Goal: Transaction & Acquisition: Purchase product/service

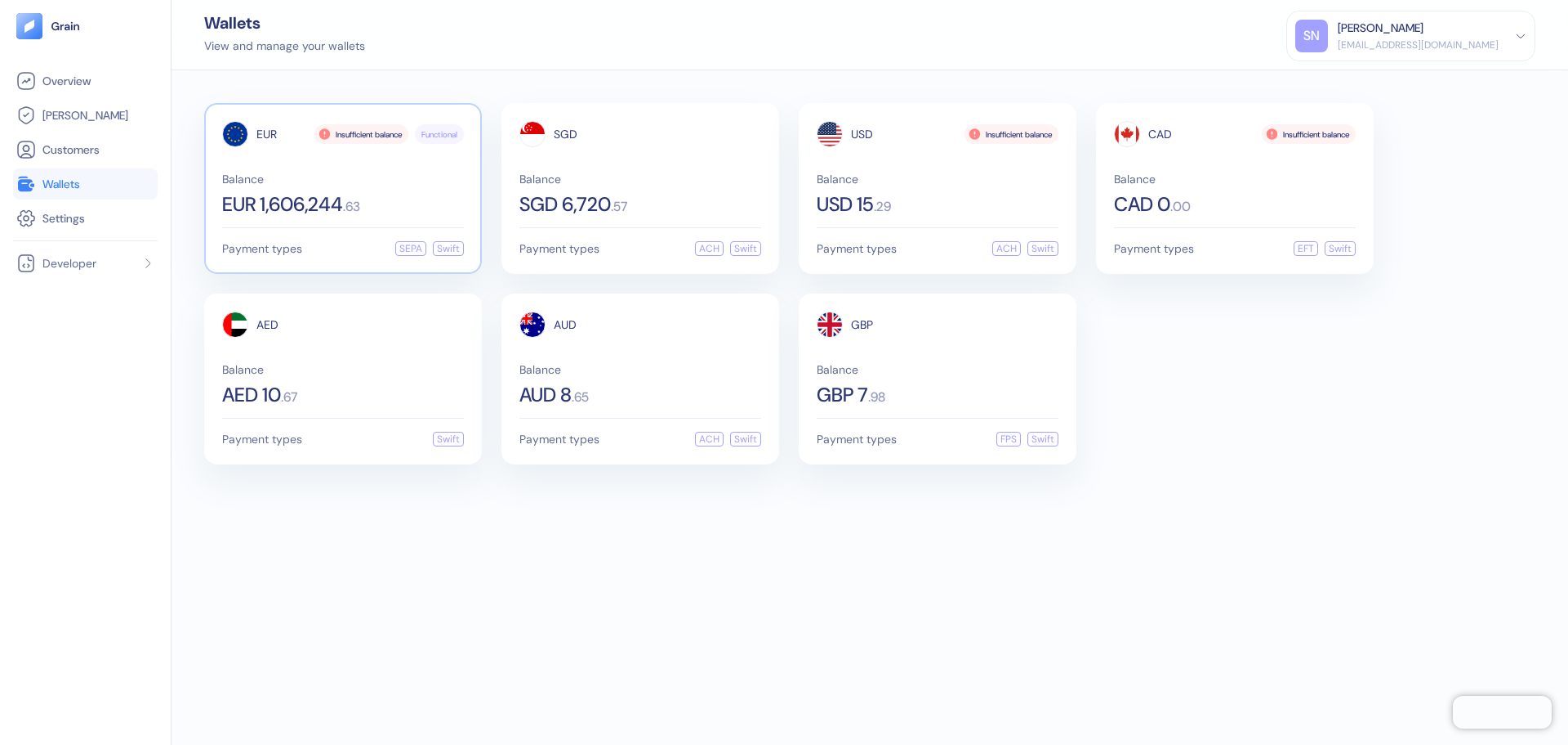
click at [366, 190] on div "Balance EUR 1,606,244 . 63" at bounding box center [343, 193] width 242 height 41
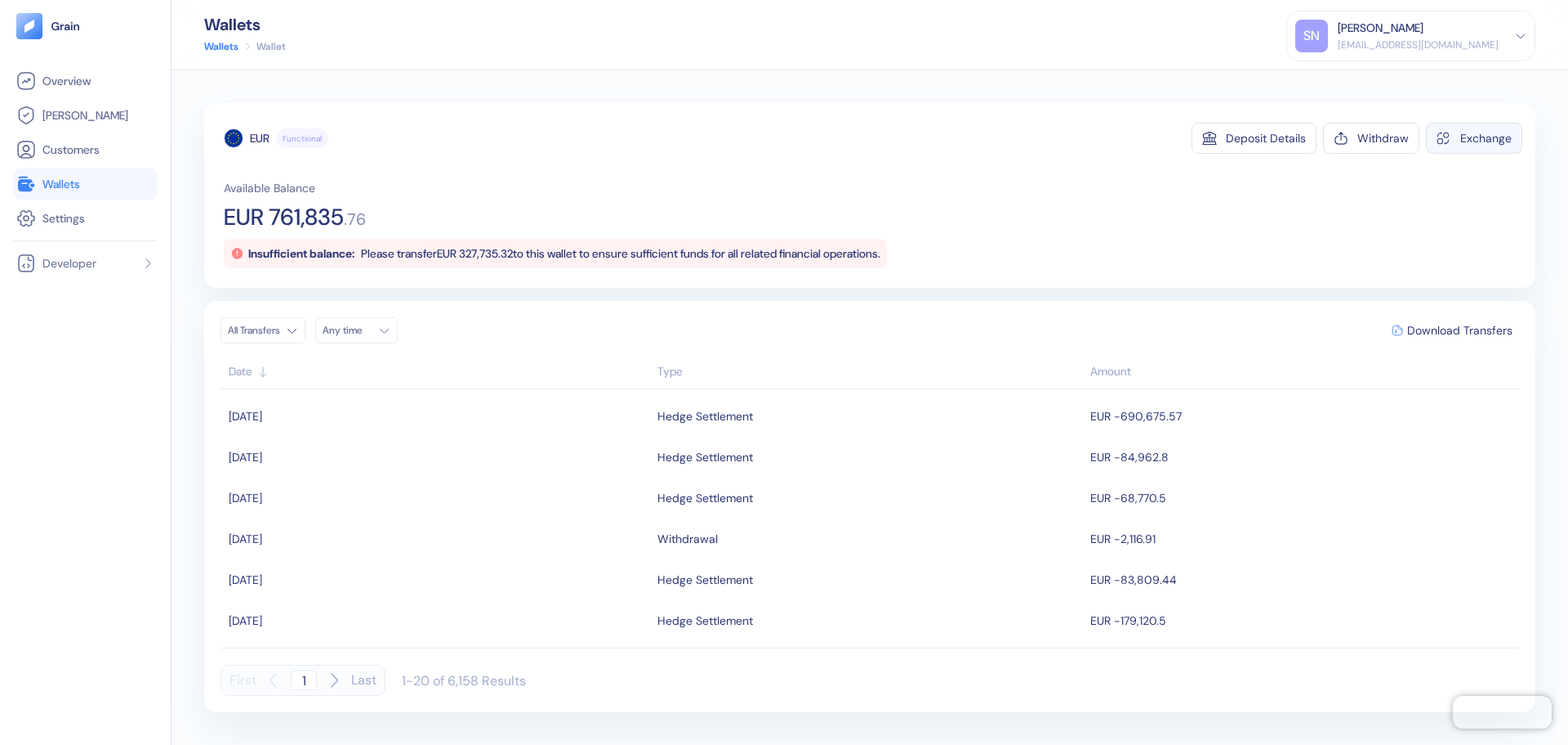
click at [1448, 146] on button "Exchange" at bounding box center [1475, 138] width 96 height 31
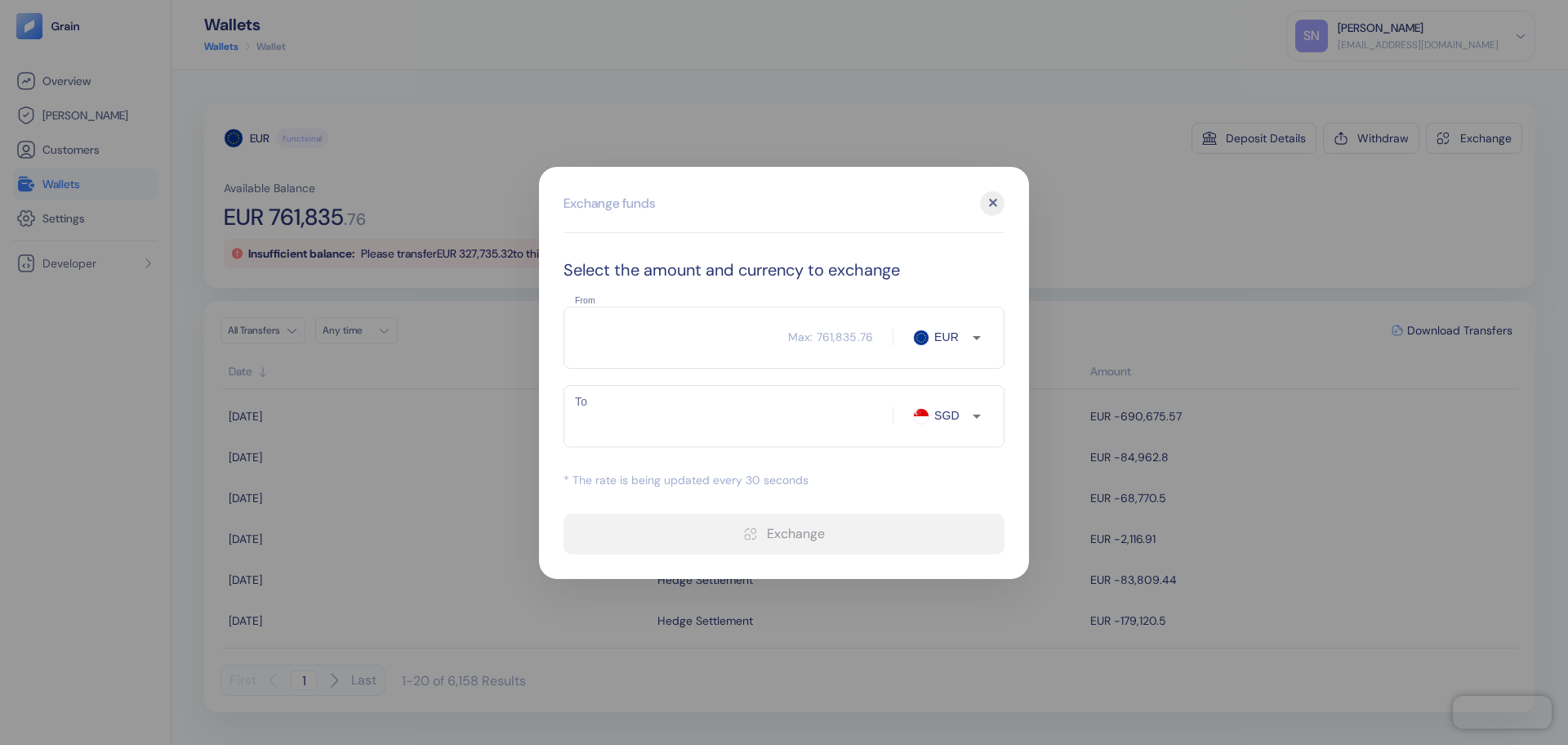
click at [661, 343] on input "From" at bounding box center [676, 337] width 225 height 41
type input "34588"
type input "51709.54"
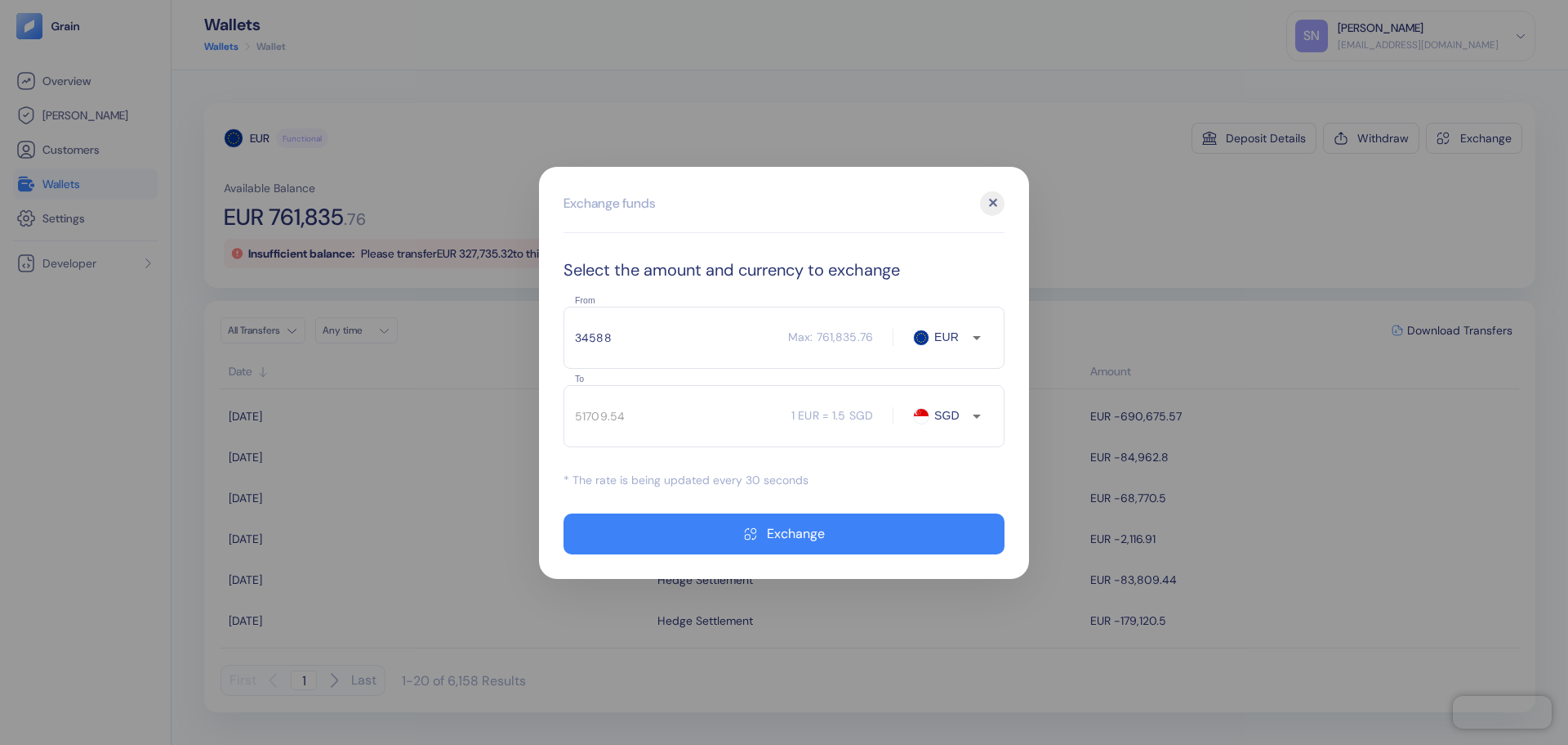
type input "3458"
type input "5169.75"
type input "3"
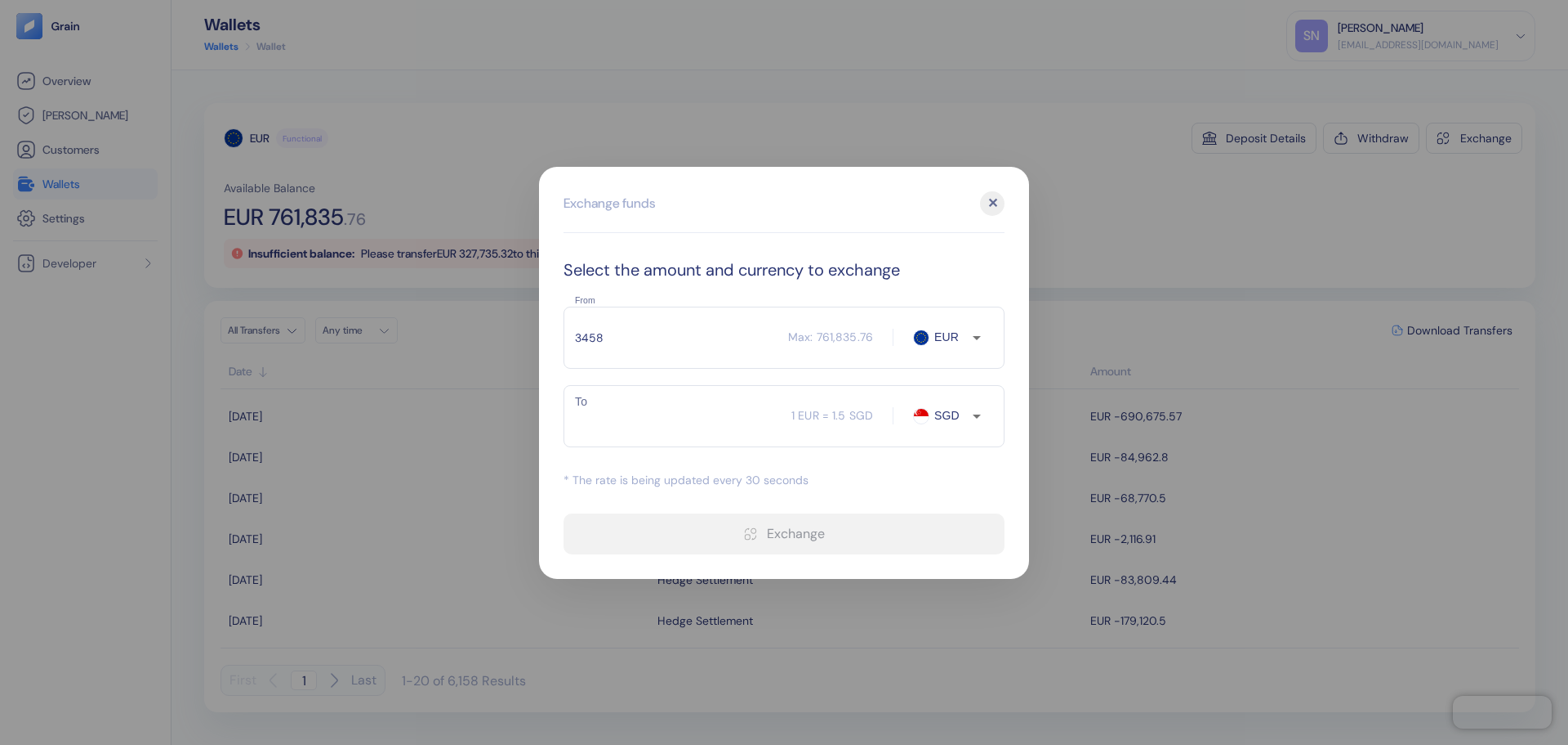
type input "34587"
type input "51708.05"
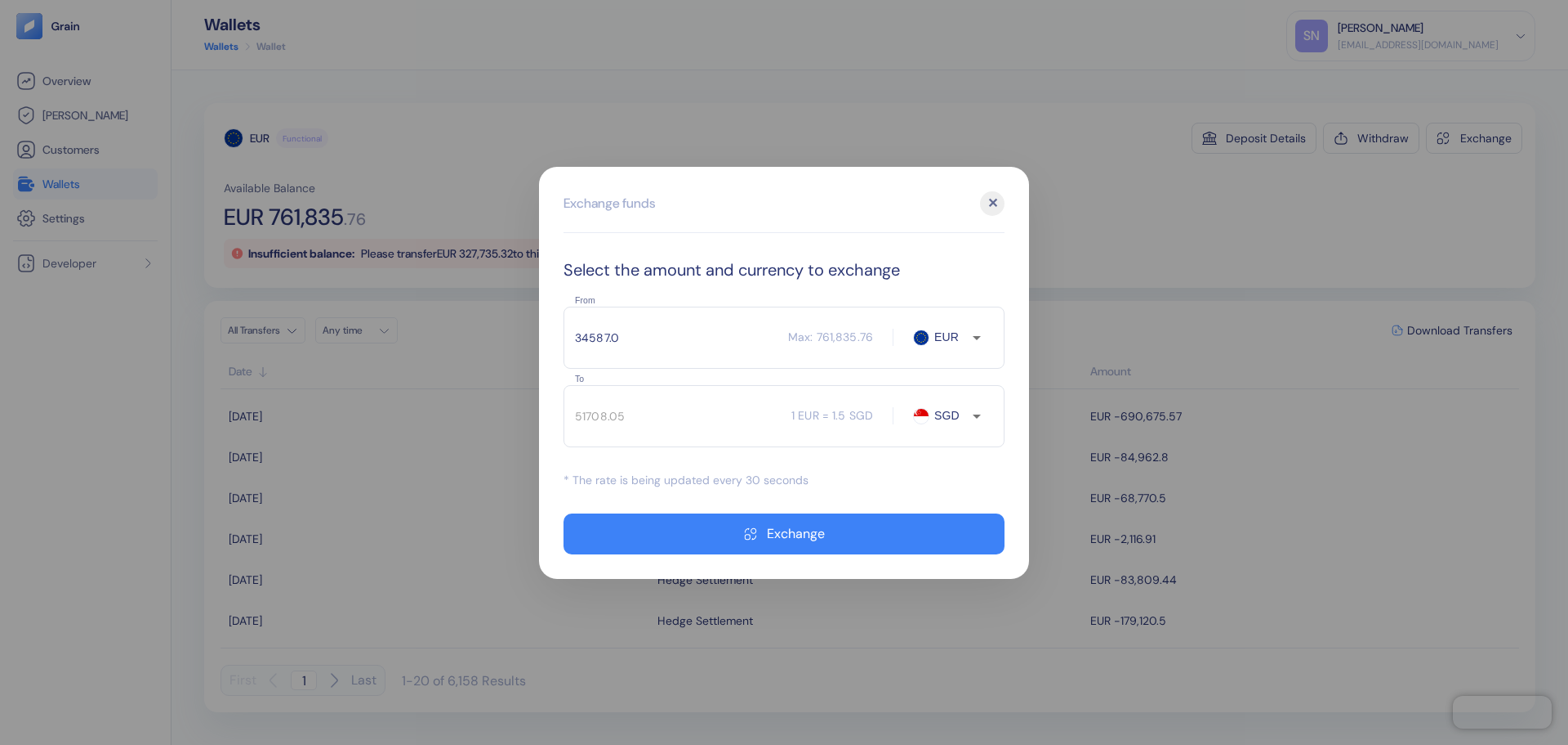
type input "34587.08"
type input "51708.17"
type input "34587.08"
click at [955, 412] on input "SGD" at bounding box center [950, 416] width 43 height 16
click at [960, 534] on li "AED" at bounding box center [958, 534] width 57 height 29
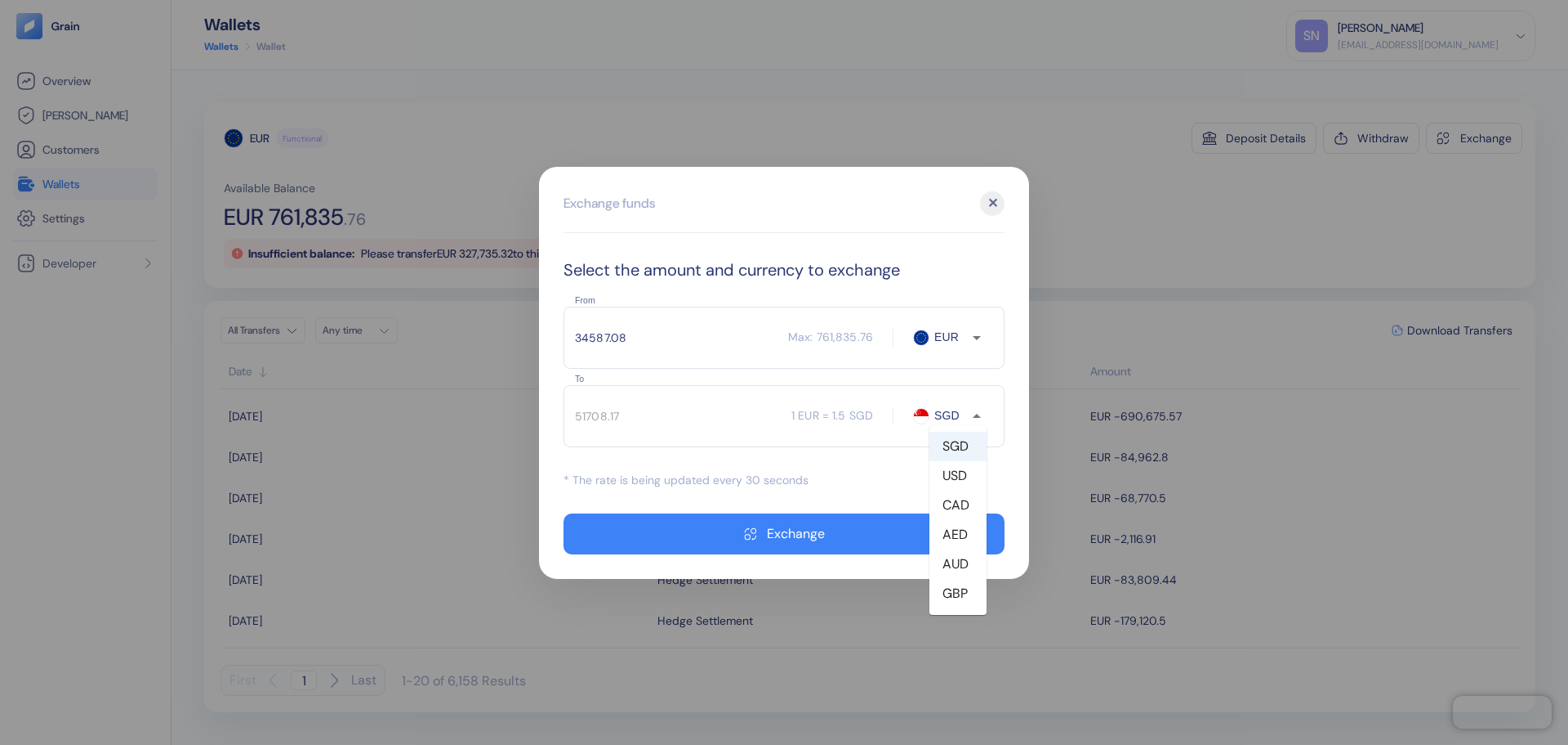
type input "AED"
click at [653, 344] on input "34587.08" at bounding box center [676, 337] width 225 height 41
type input "147474.01"
click at [613, 338] on input "34587.08" at bounding box center [676, 337] width 225 height 41
type input "34600.08"
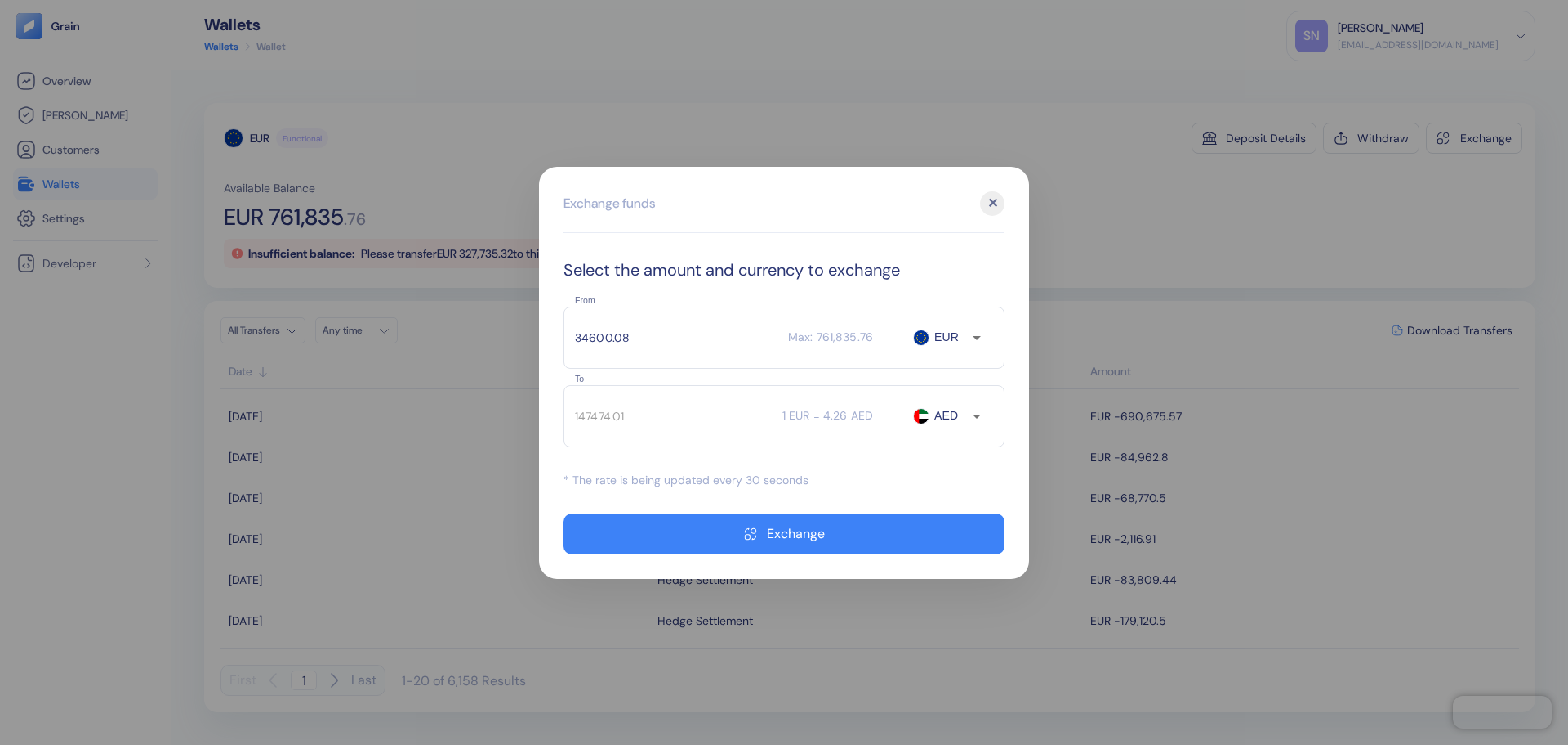
type input "147529.44"
type input "34600.0"
type input "147529.1"
type input "34600.08"
type input "147529.44"
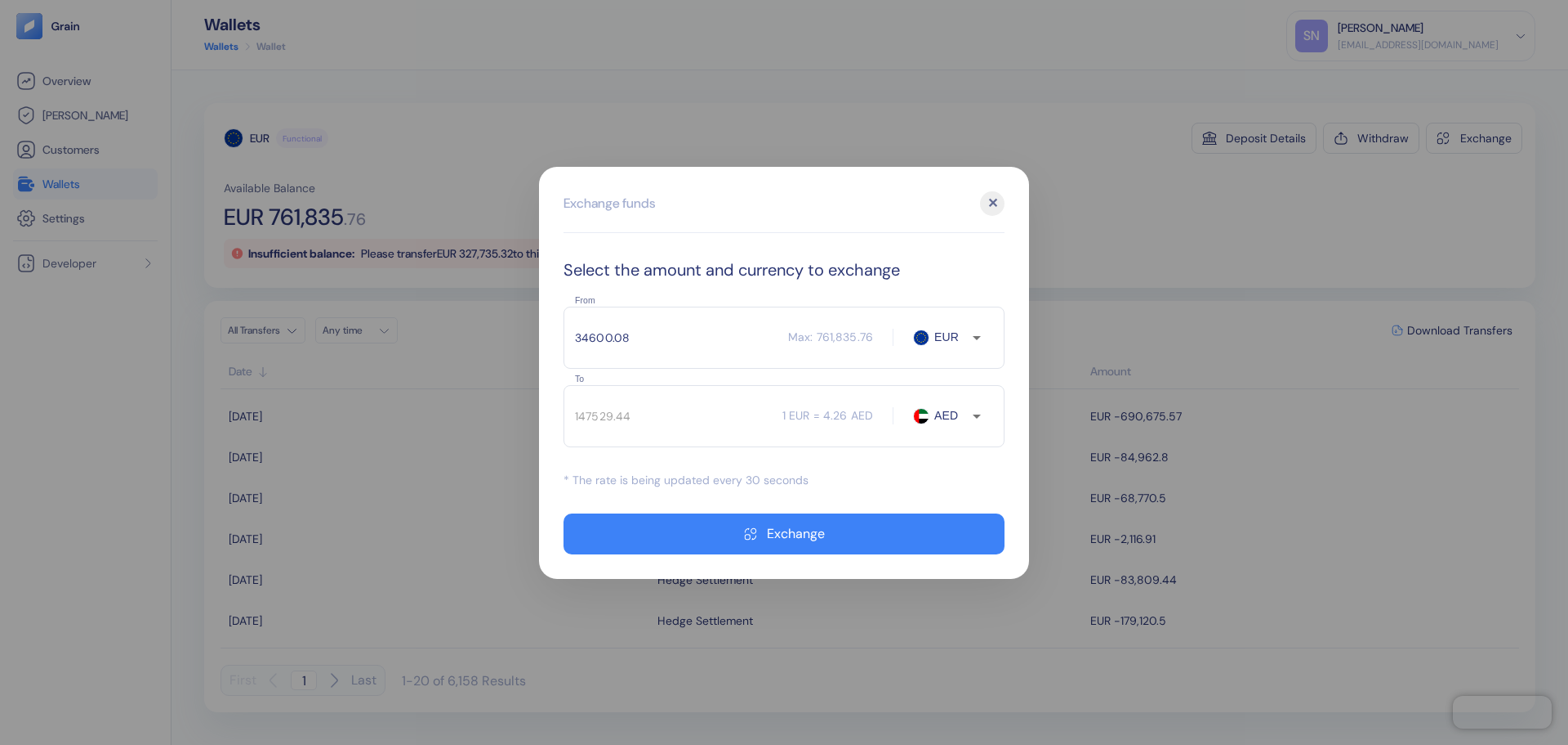
type input "34600.0"
type input "147529.1"
type input "3"
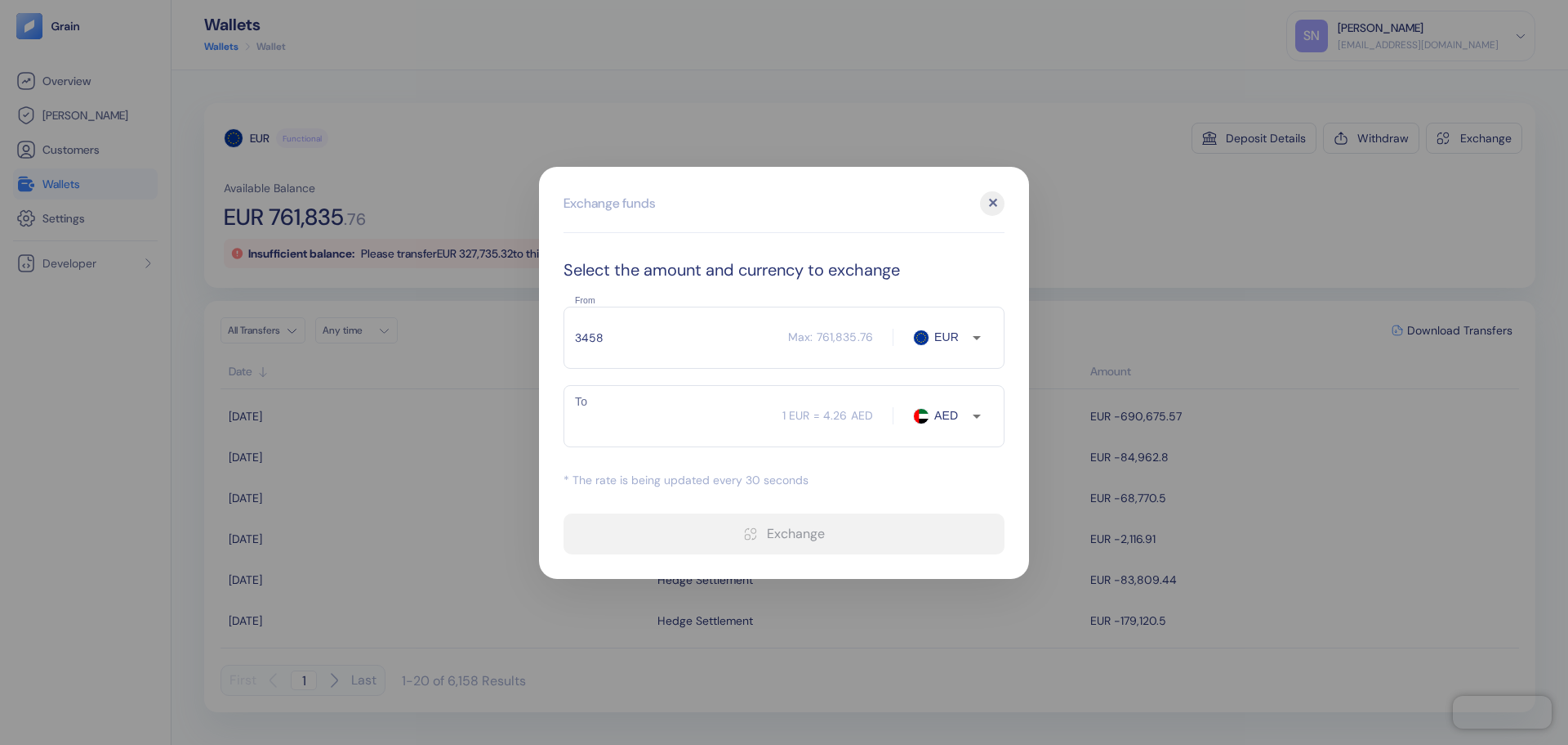
type input "34587"
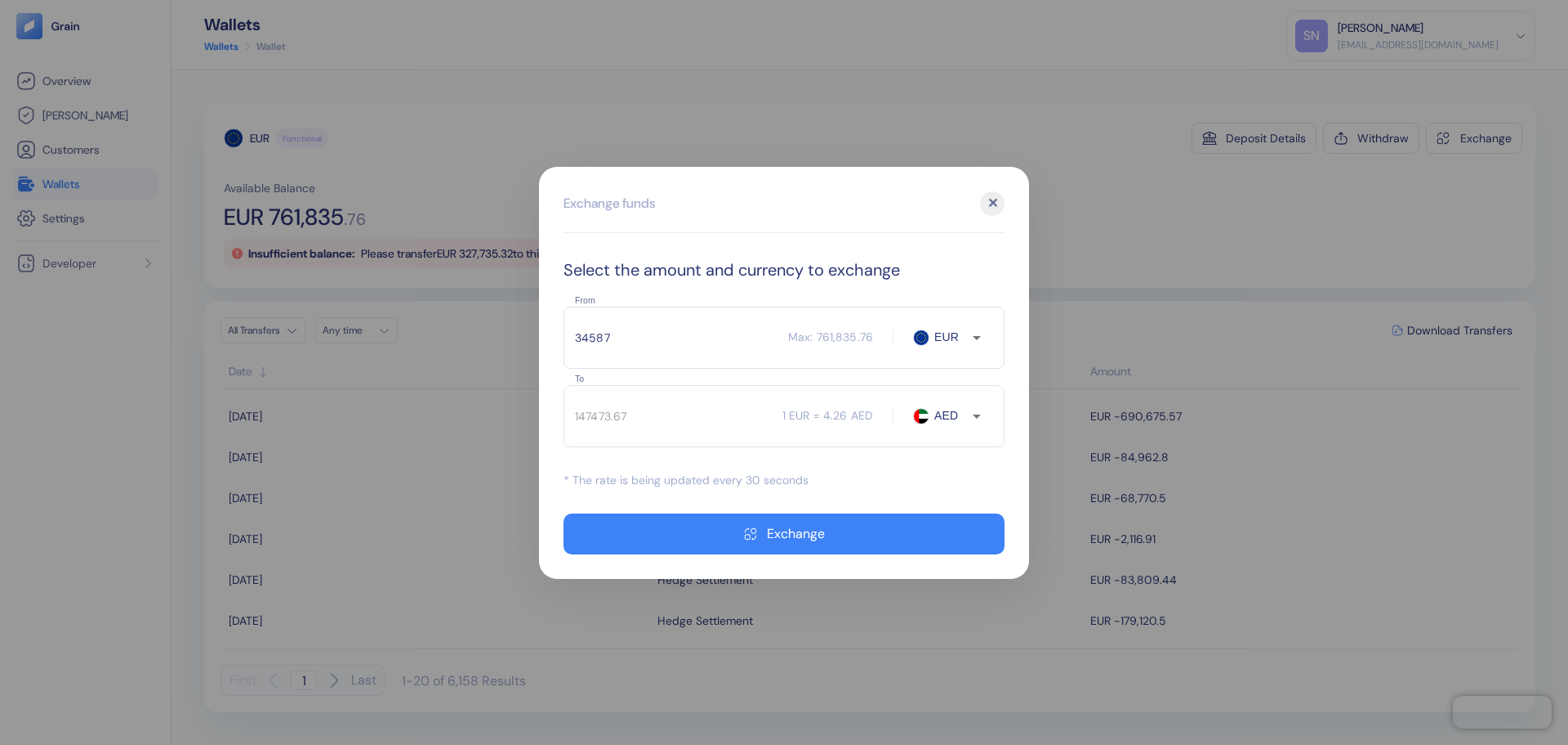
type input "147467.38"
type input "34587"
click at [993, 209] on div "✕" at bounding box center [992, 203] width 24 height 25
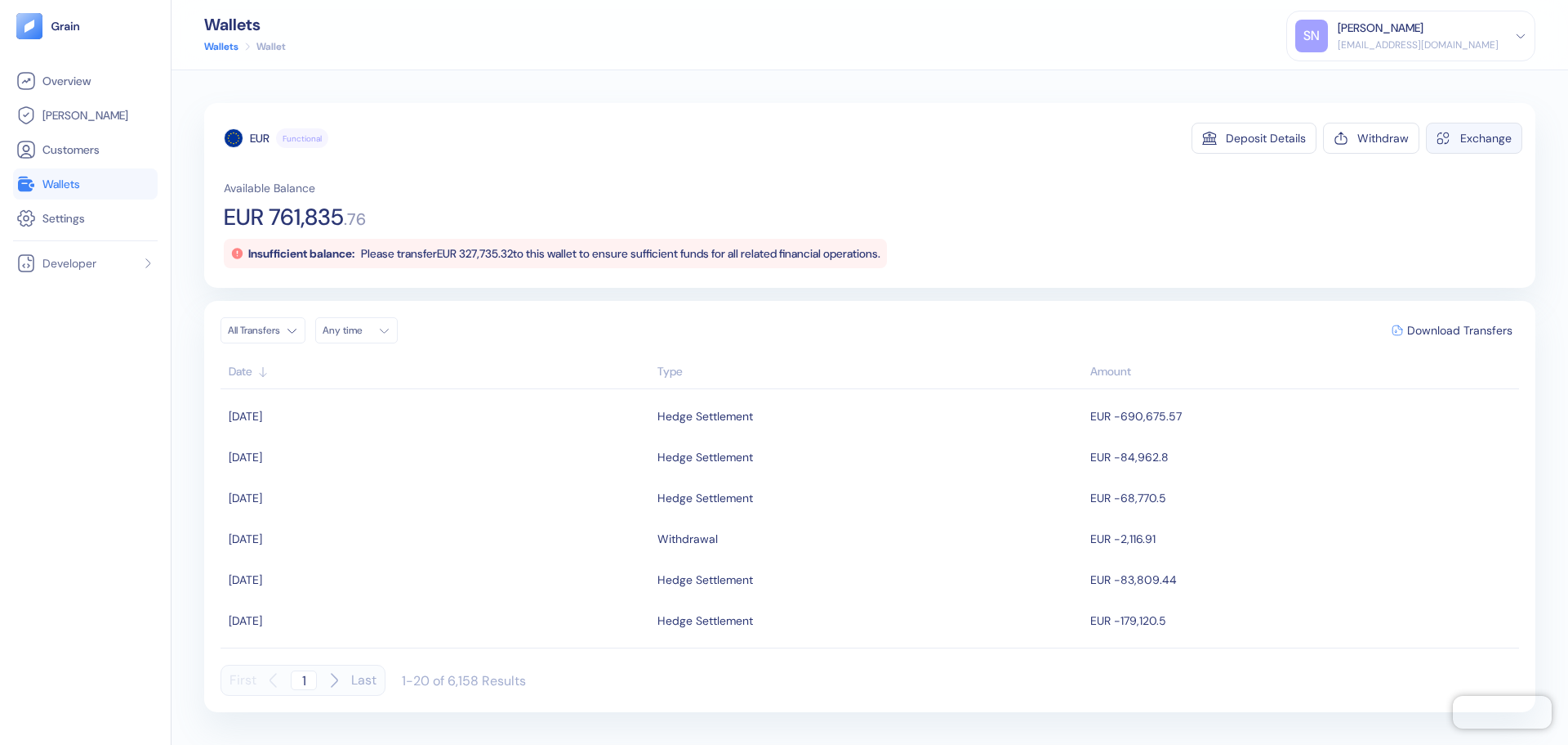
click at [1500, 135] on div "Exchange" at bounding box center [1485, 138] width 52 height 12
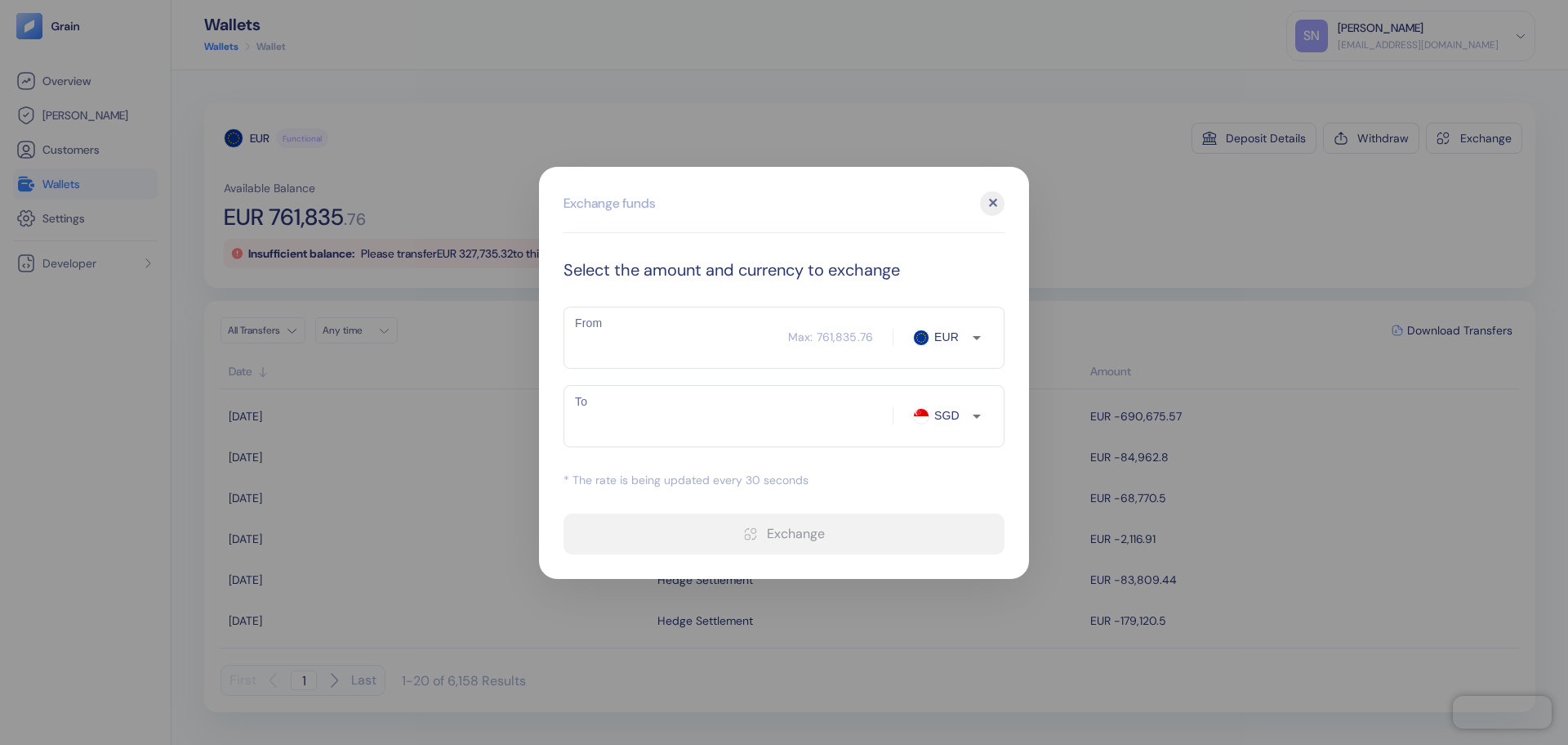
click at [605, 338] on input "From" at bounding box center [676, 337] width 225 height 41
type input "34660"
type input "51810.99"
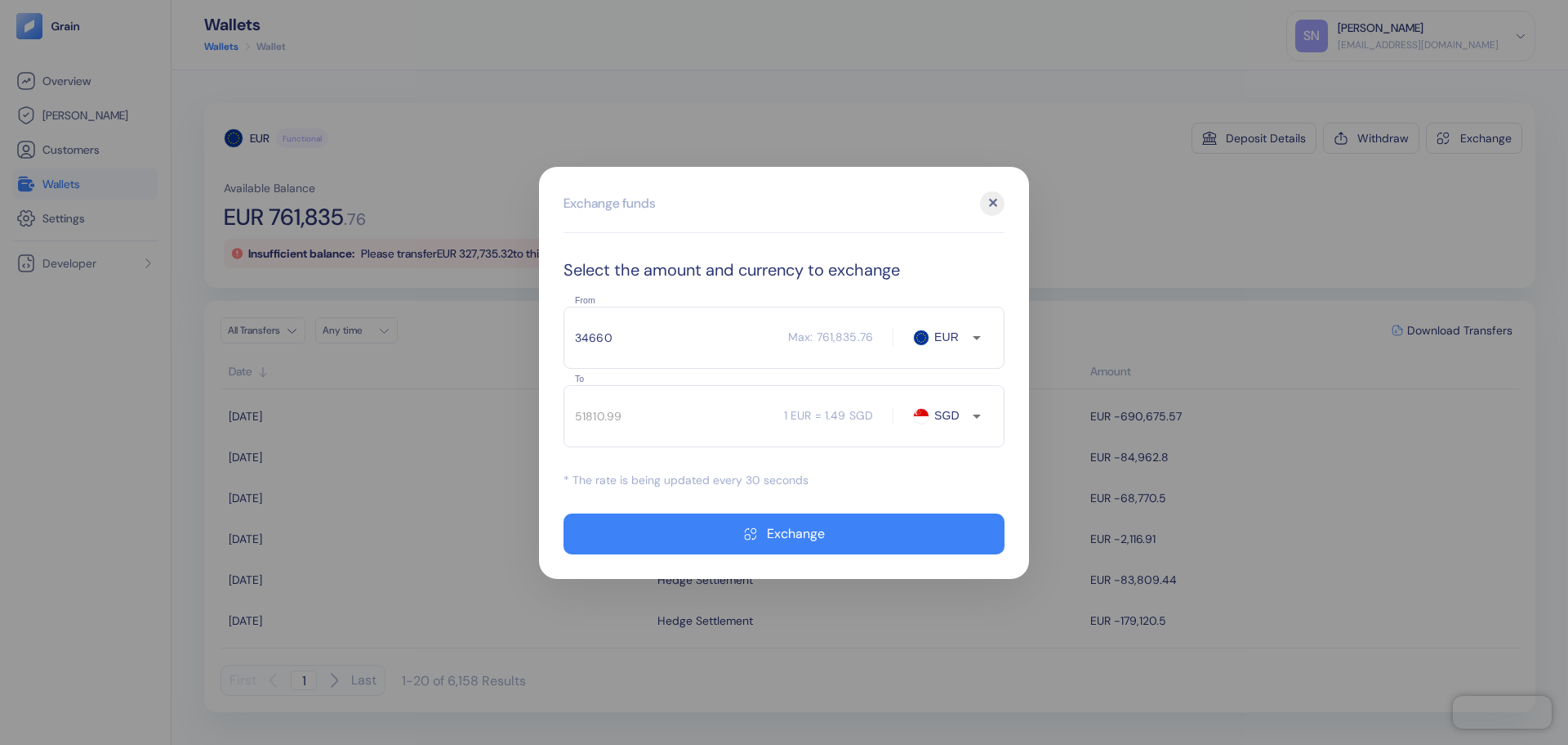
type input "34660.8"
type input "51812.18"
type input "34660.81"
type input "51812.2"
click at [975, 418] on icon "Open" at bounding box center [977, 417] width 20 height 20
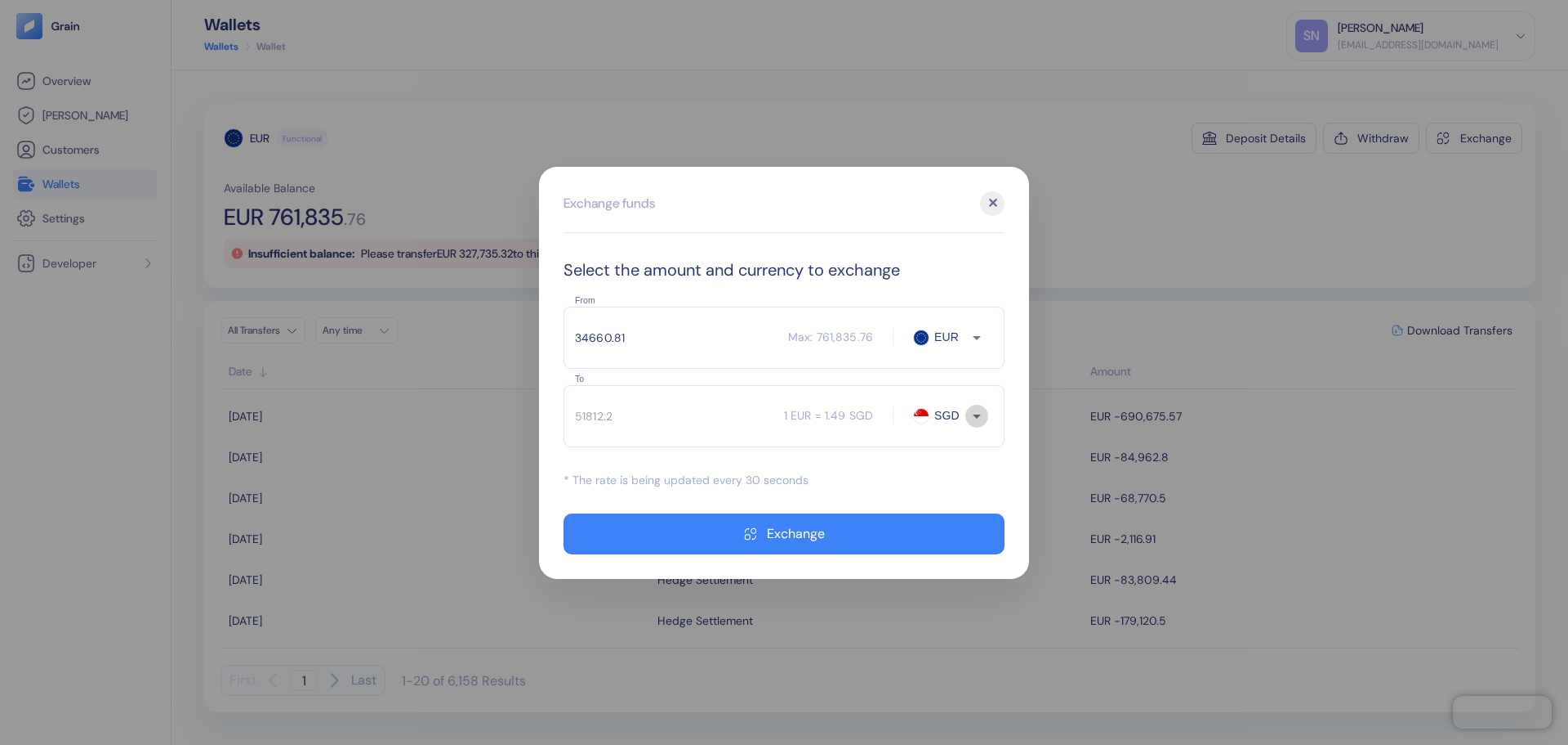
type input "34660.81"
click at [963, 532] on li "AED" at bounding box center [958, 534] width 57 height 29
type input "AED"
click at [664, 341] on input "34660.81" at bounding box center [676, 337] width 225 height 41
type input "147775.78"
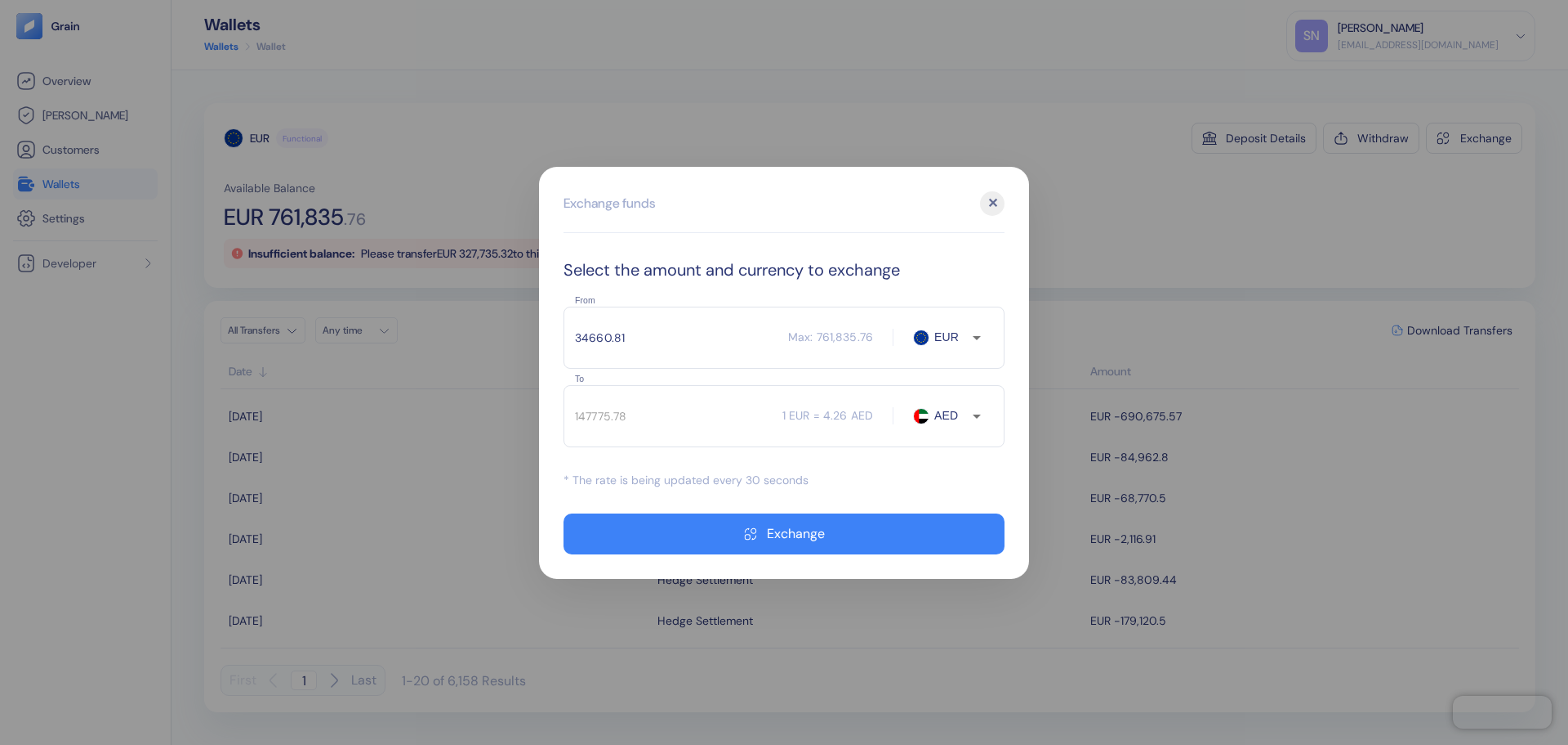
click at [991, 212] on div "✕" at bounding box center [992, 203] width 24 height 25
